Goal: Find specific page/section: Find specific page/section

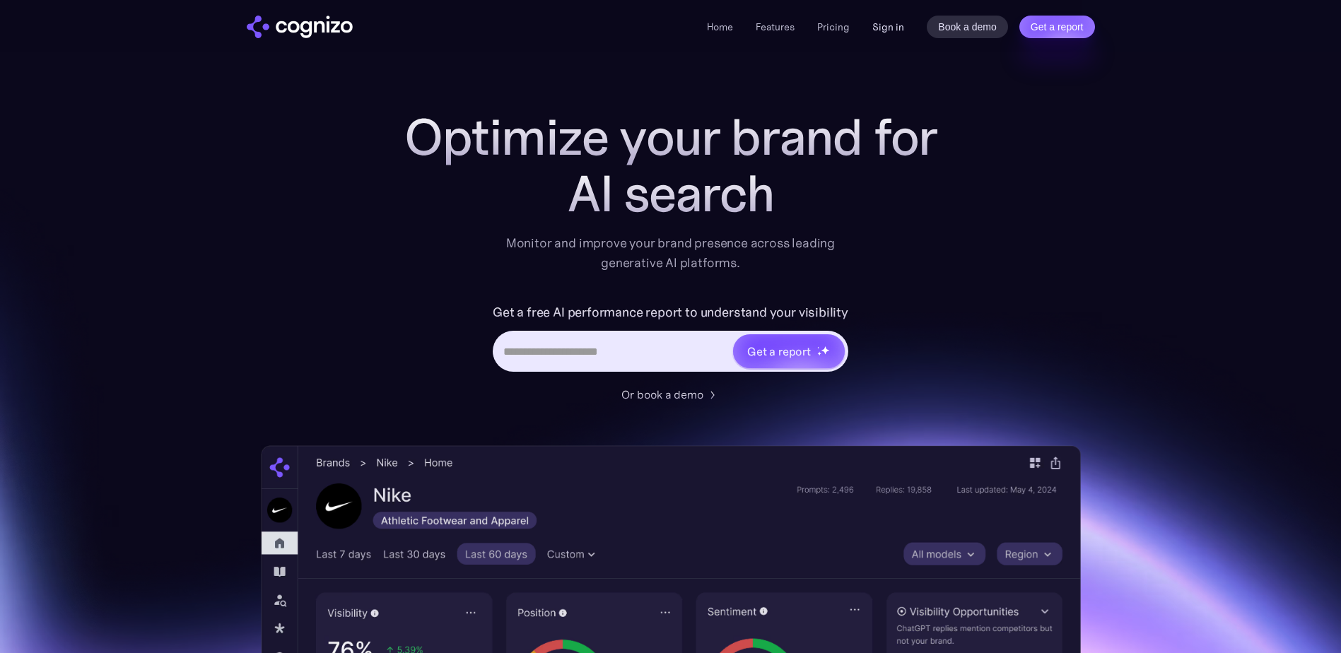
click at [892, 25] on link "Sign in" at bounding box center [888, 26] width 32 height 17
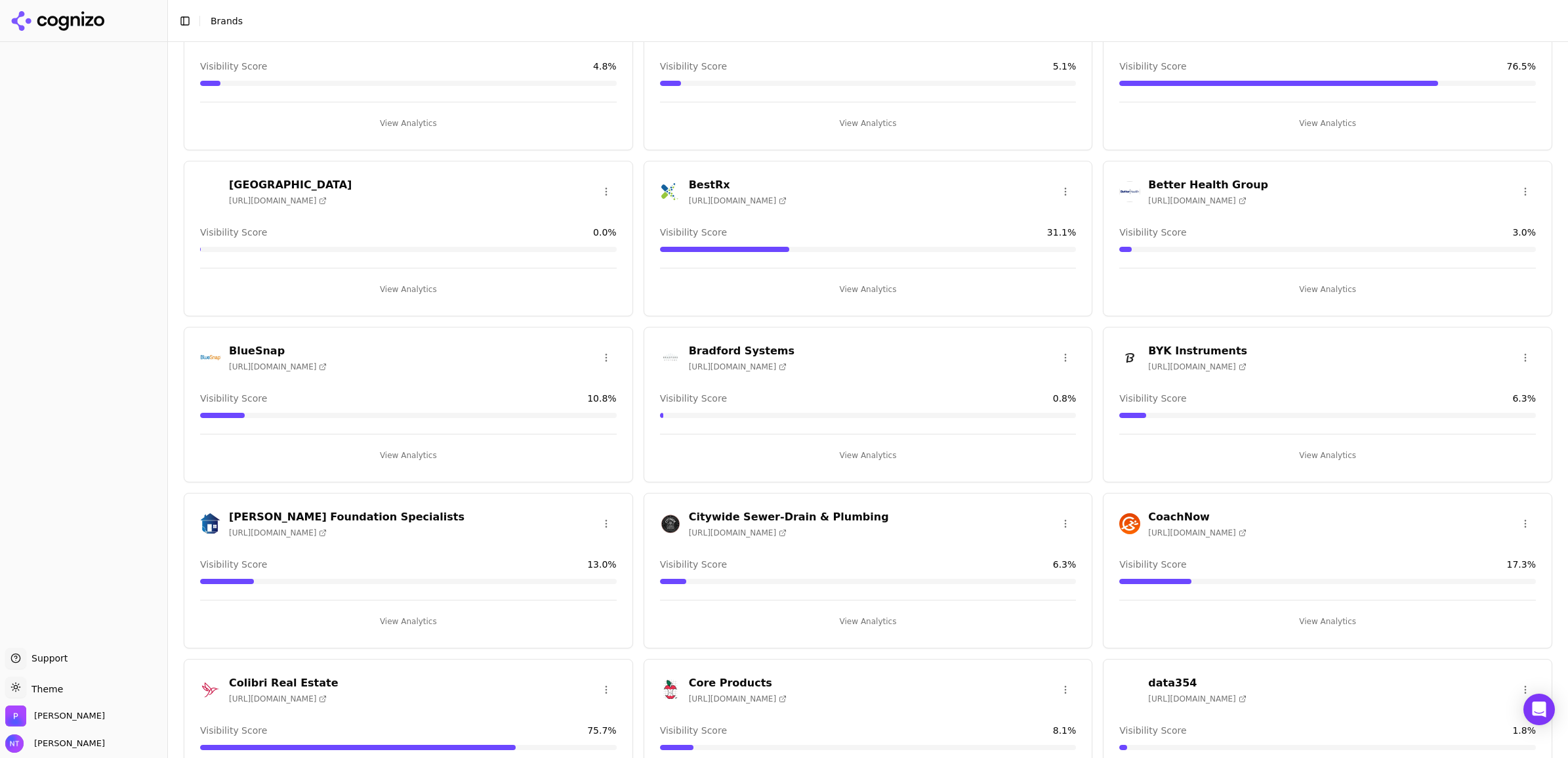
scroll to position [574, 0]
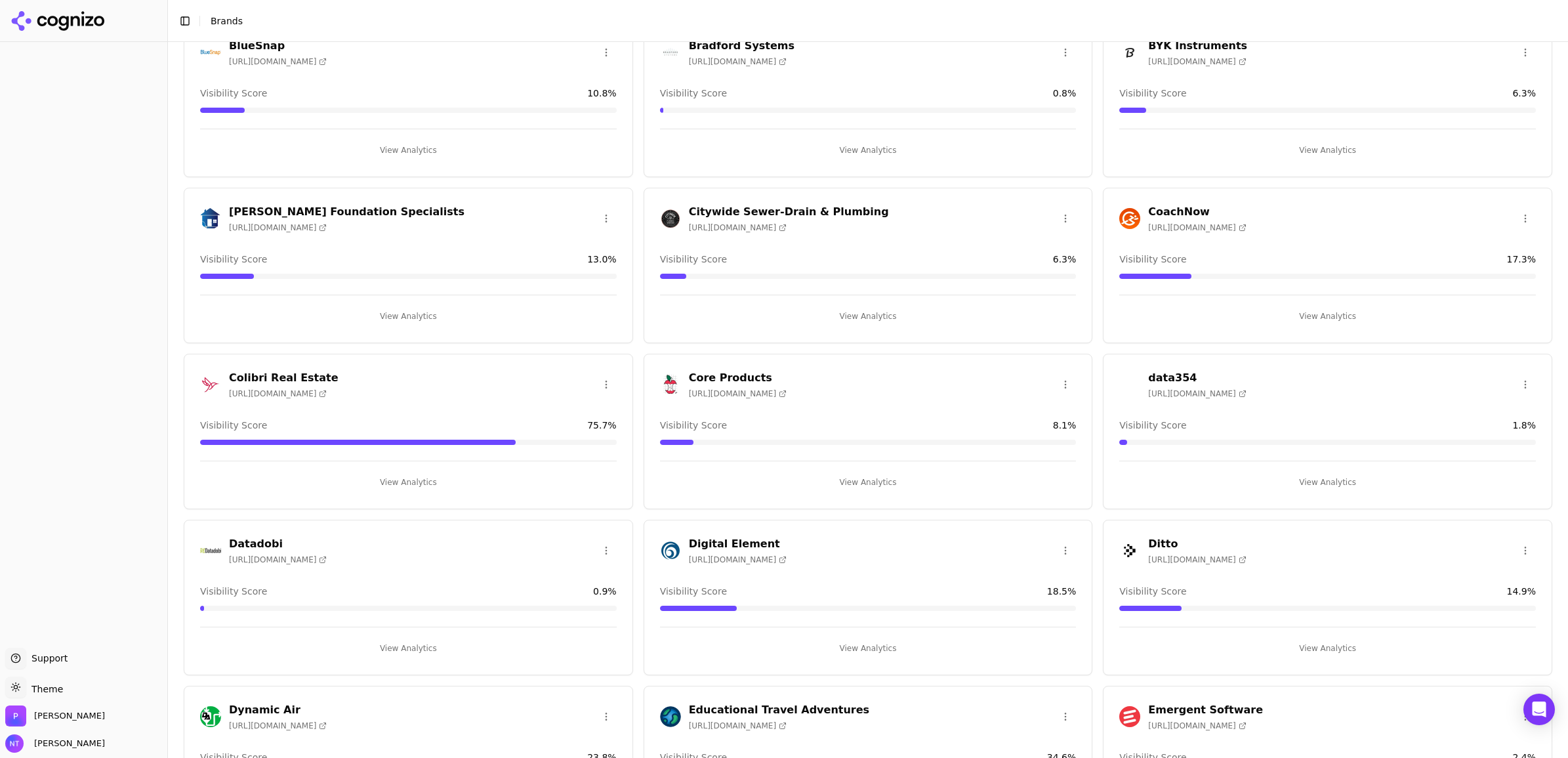
click at [297, 378] on h3 "Colibri Real Estate" at bounding box center [284, 378] width 109 height 16
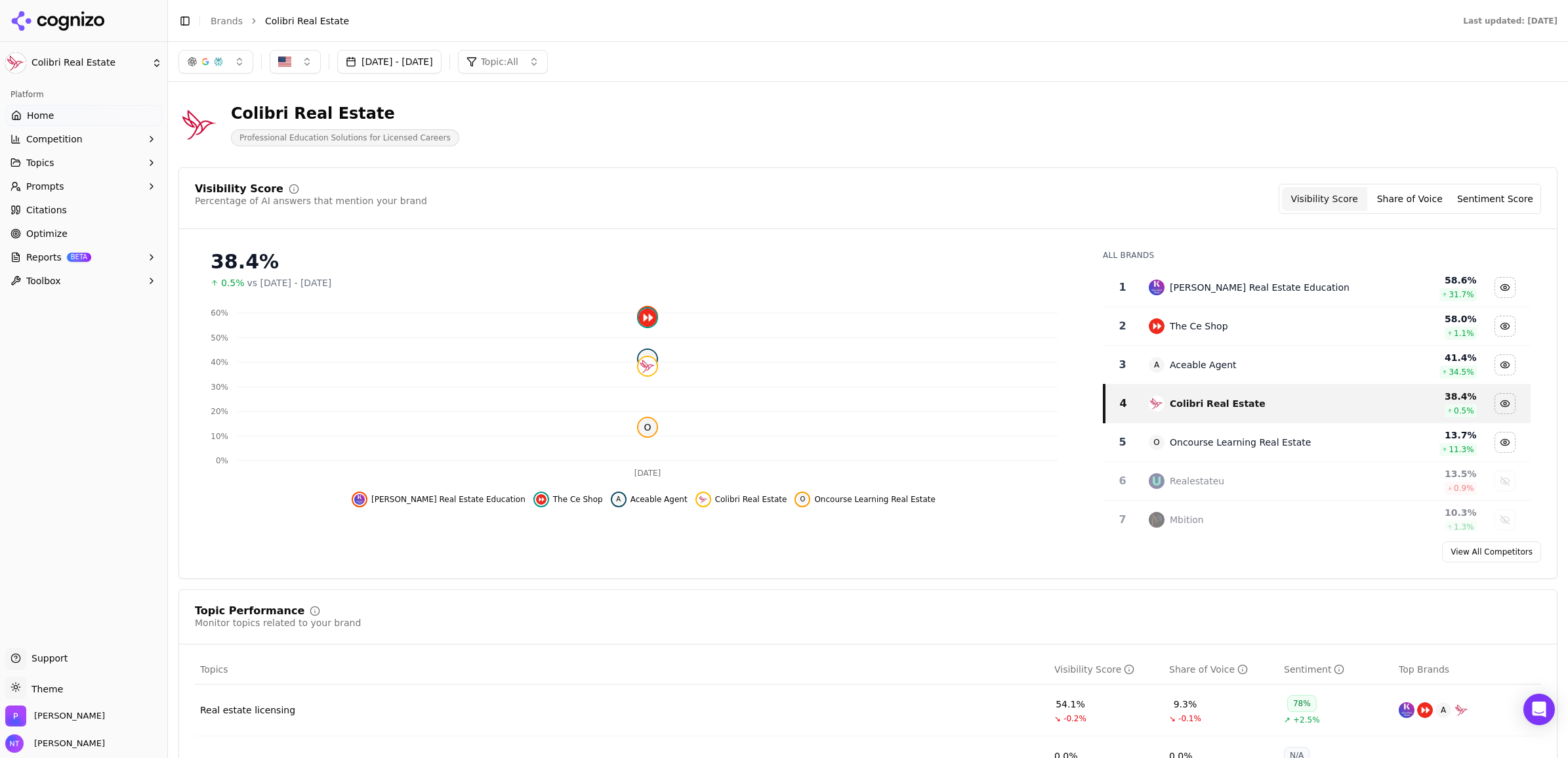
click at [70, 187] on button "Prompts" at bounding box center [84, 186] width 157 height 21
click at [58, 208] on span "Active" at bounding box center [84, 207] width 114 height 13
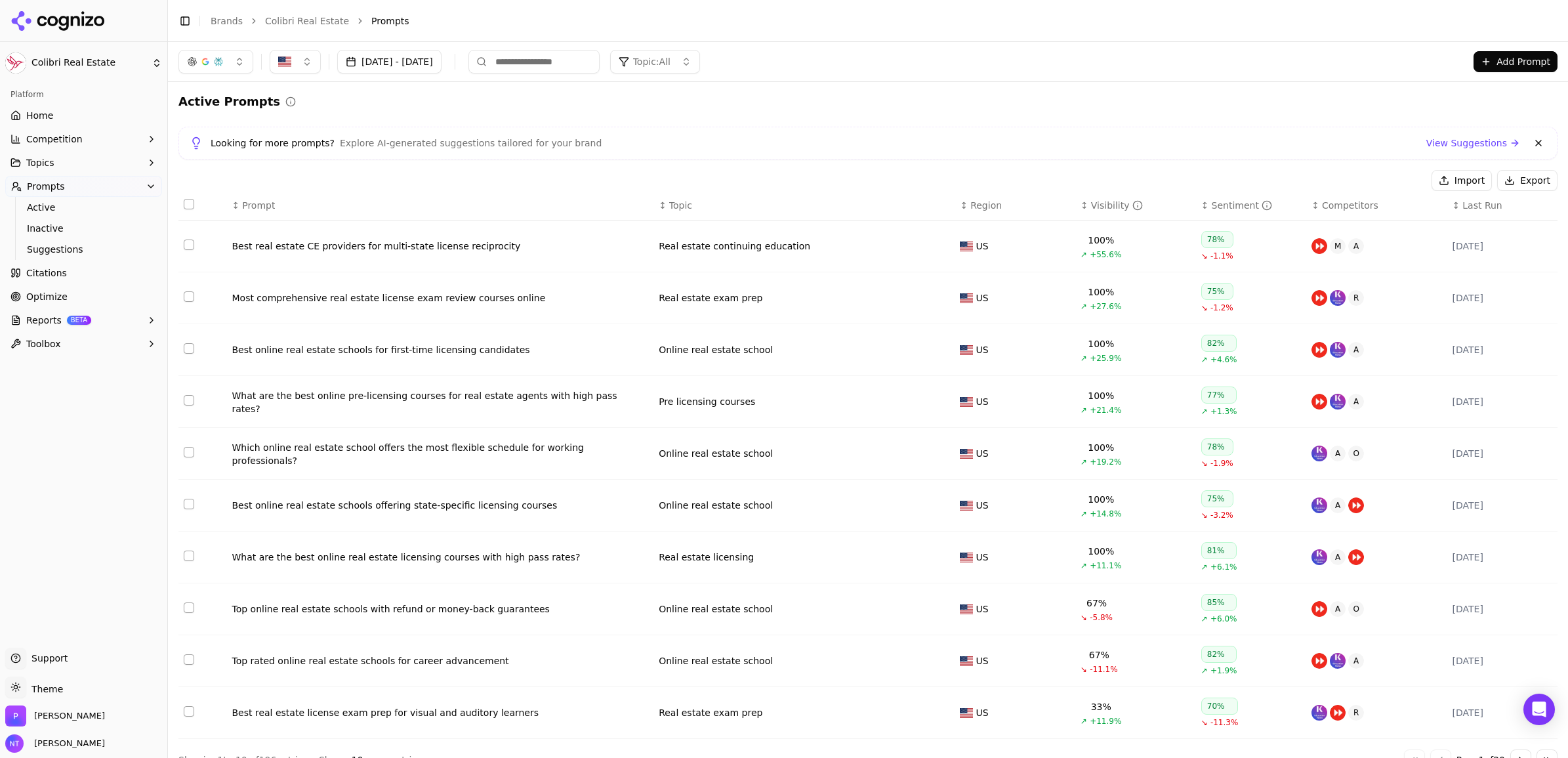
click at [64, 154] on button "Topics" at bounding box center [84, 162] width 157 height 21
click at [75, 112] on link "Home" at bounding box center [84, 115] width 157 height 21
